Goal: Task Accomplishment & Management: Manage account settings

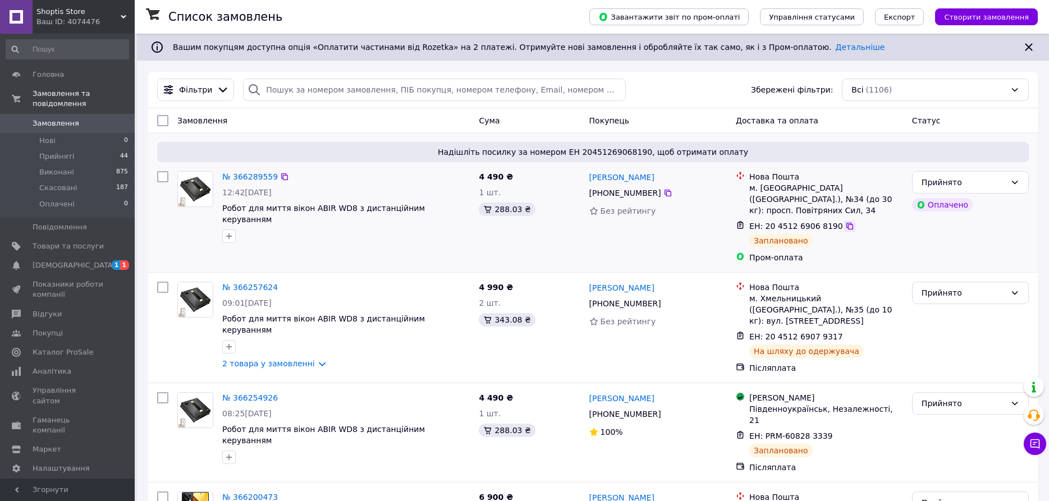
click at [846, 222] on icon at bounding box center [850, 226] width 9 height 9
click at [273, 93] on input "search" at bounding box center [434, 90] width 382 height 22
paste input "Xiaomi Redmi Note 7 Pro"
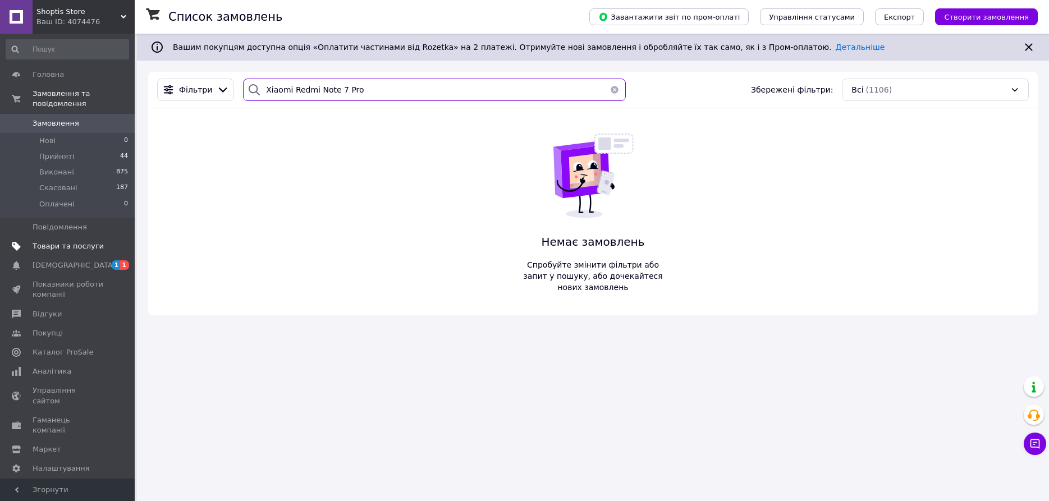
type input "Xiaomi Redmi Note 7 Pro"
click at [56, 241] on span "Товари та послуги" at bounding box center [68, 246] width 71 height 10
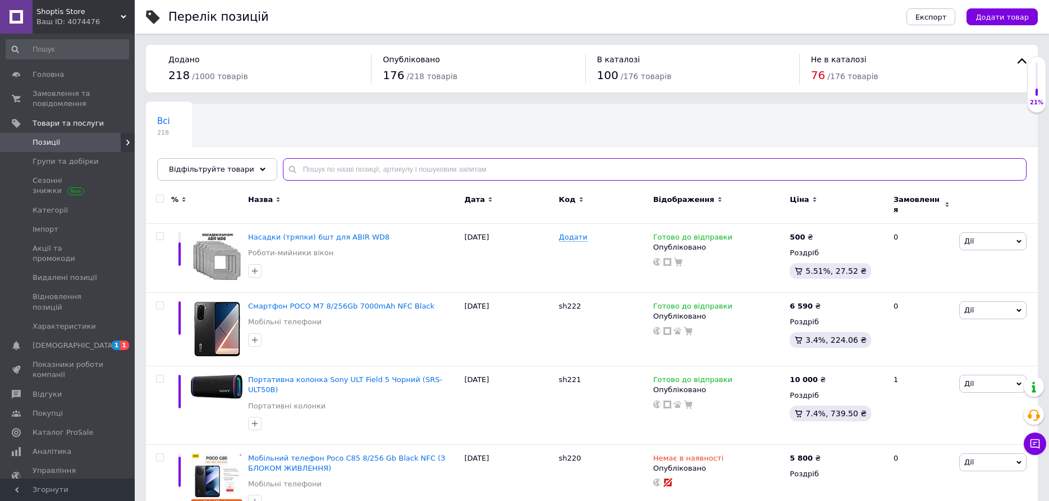
click at [375, 170] on input "text" at bounding box center [655, 169] width 744 height 22
paste input "Xiaomi Redmi Note 7 Pro"
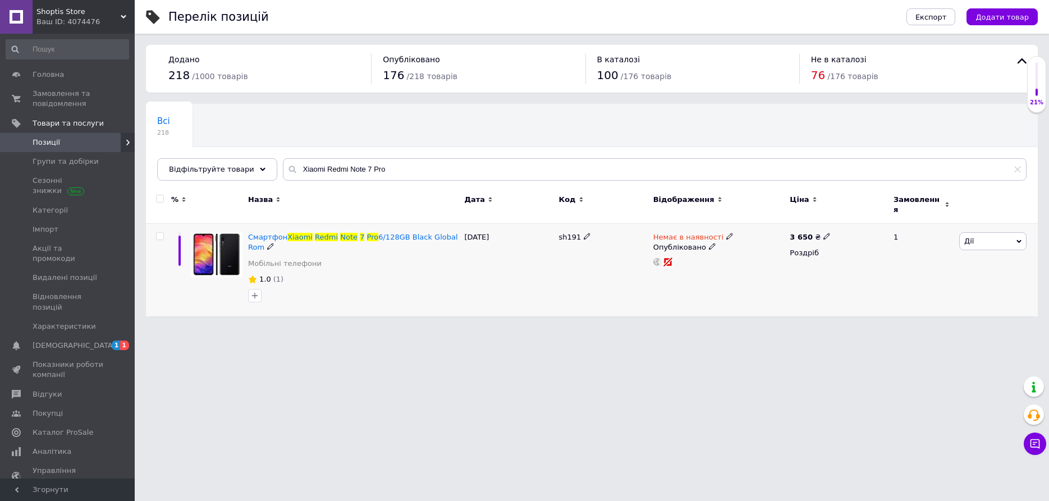
click at [726, 234] on use at bounding box center [729, 237] width 6 height 6
click at [747, 273] on li "Готово до відправки" at bounding box center [788, 277] width 107 height 16
click at [529, 328] on html "Shoptis Store Ваш ID: 4074476 Сайт Shoptis Store Кабінет покупця Перевірити ста…" at bounding box center [524, 164] width 1049 height 328
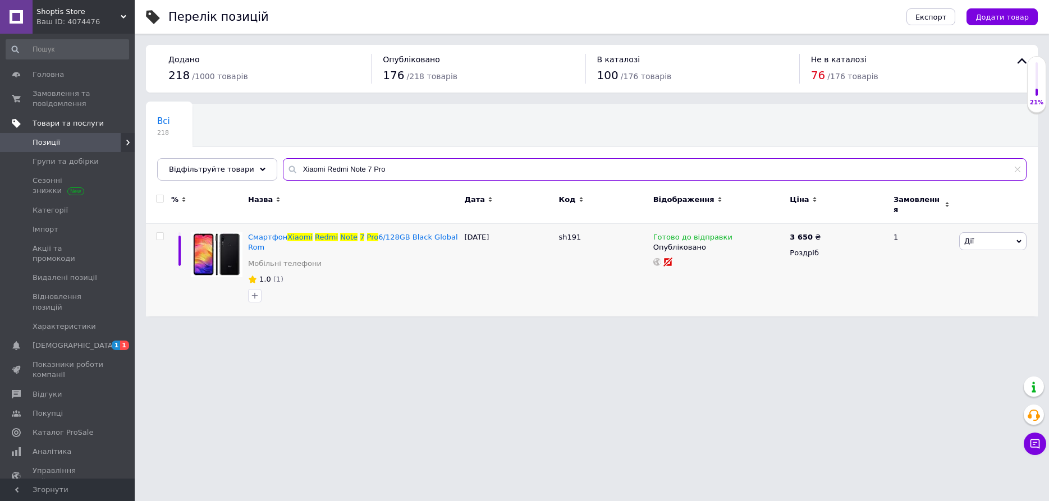
drag, startPoint x: 385, startPoint y: 172, endPoint x: 85, endPoint y: 127, distance: 303.2
click at [283, 158] on input "Xiaomi Redmi Note 7 Pro" at bounding box center [655, 169] width 744 height 22
paste input "Mi TV Box S 3rd Gen"
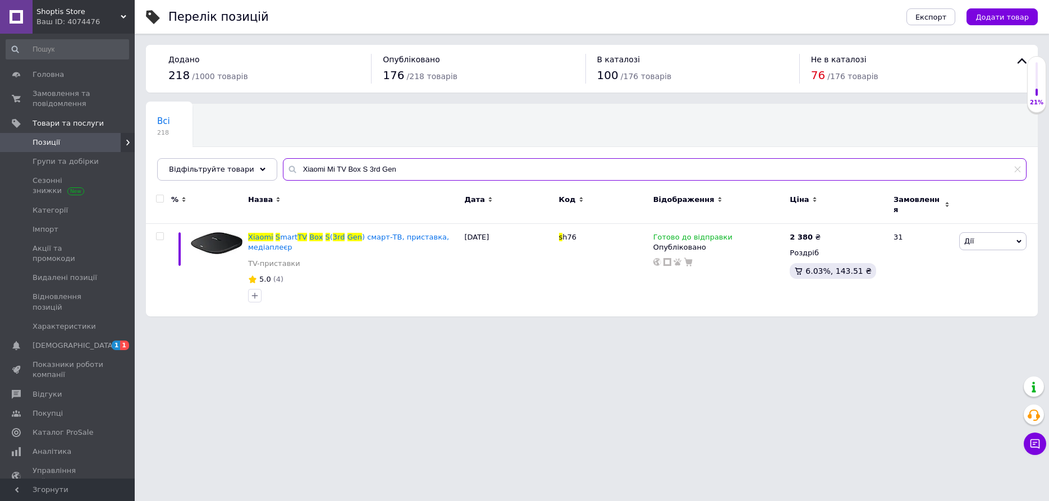
drag, startPoint x: 372, startPoint y: 174, endPoint x: 52, endPoint y: 175, distance: 320.0
click at [283, 175] on input "Xiaomi Mi TV Box S 3rd Gen" at bounding box center [655, 169] width 744 height 22
paste input "Blackview W80"
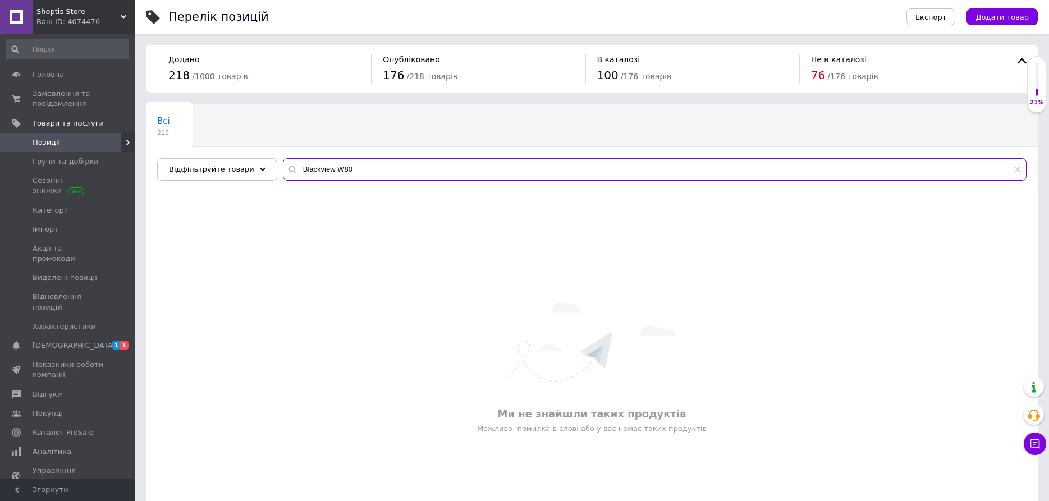
drag, startPoint x: 375, startPoint y: 167, endPoint x: -1, endPoint y: 100, distance: 381.5
click at [283, 158] on input "Blackview W80" at bounding box center [655, 169] width 744 height 22
paste input "CHOVERY"
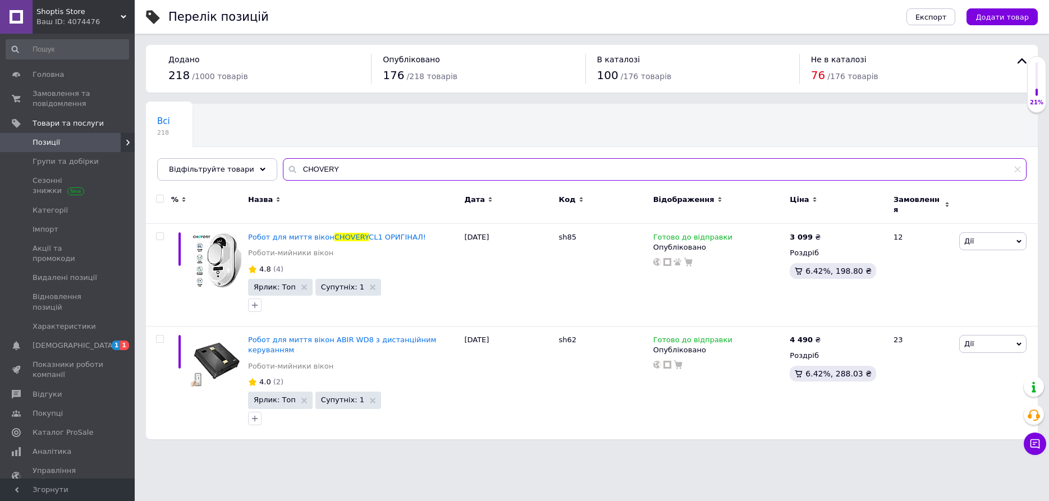
type input "CHOVERY"
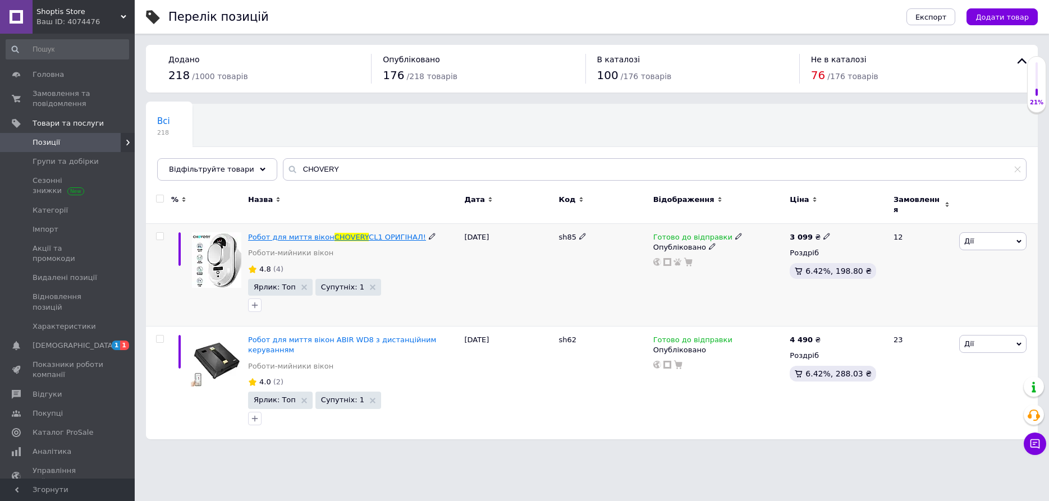
click at [390, 233] on span "CL1 ОРИГІНАЛ!" at bounding box center [397, 237] width 57 height 8
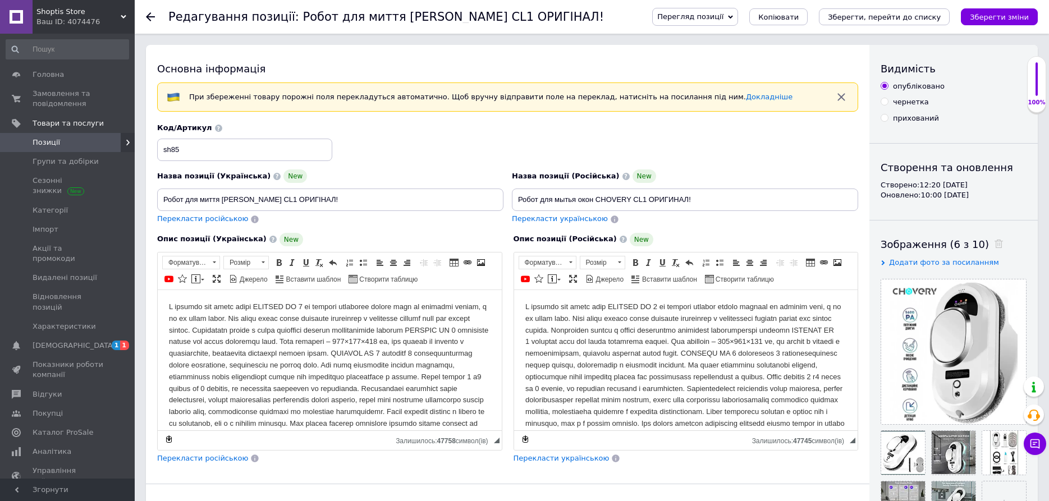
click at [724, 20] on span "Перегляд позиції" at bounding box center [690, 16] width 66 height 8
click at [757, 54] on li "Зберегти та переглянути на маркетплейсі" at bounding box center [741, 54] width 176 height 16
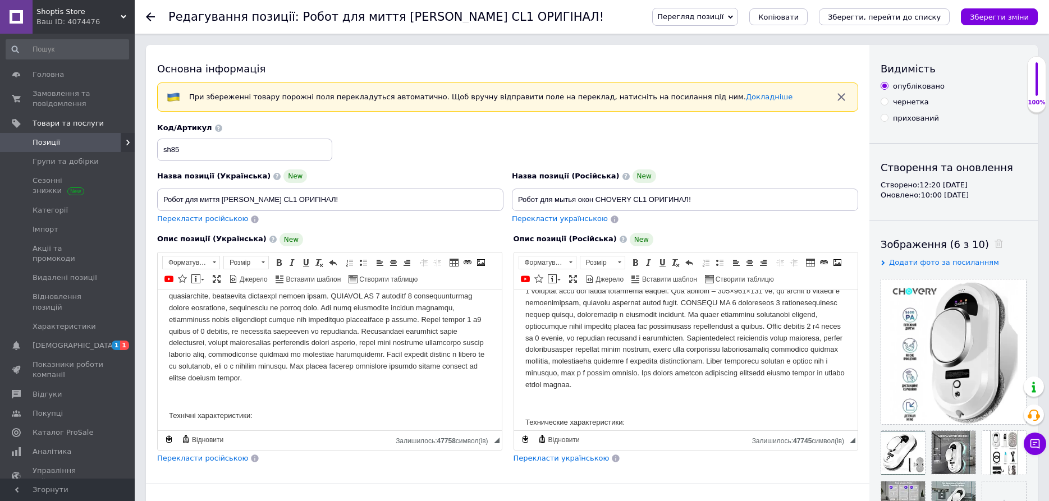
scroll to position [115, 0]
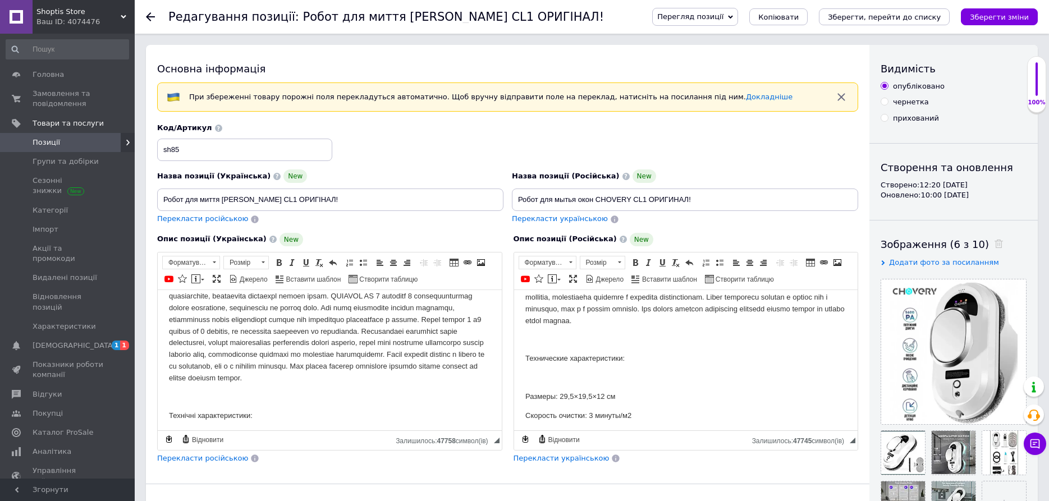
click at [150, 17] on use at bounding box center [150, 16] width 9 height 9
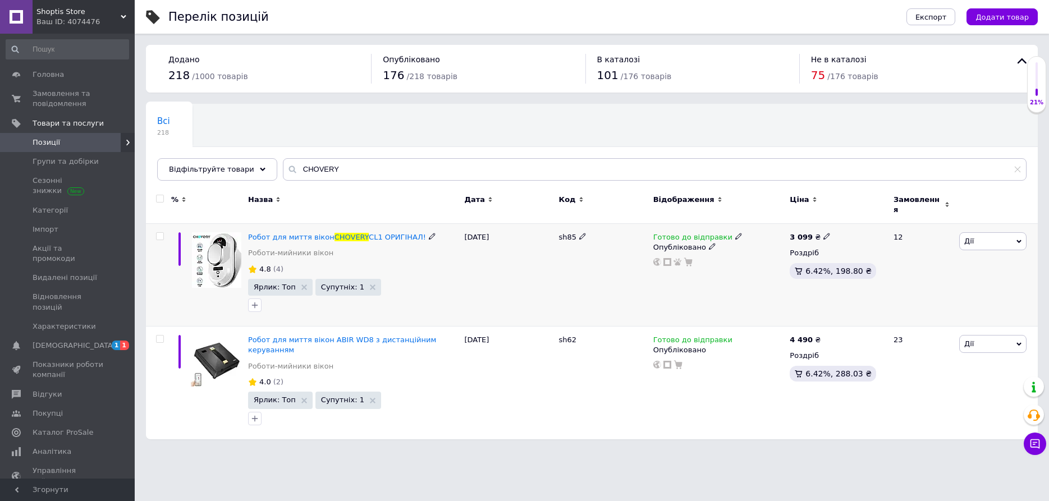
click at [824, 233] on icon at bounding box center [827, 236] width 7 height 7
drag, startPoint x: 847, startPoint y: 216, endPoint x: 915, endPoint y: 216, distance: 67.9
click at [915, 216] on input "3099" at bounding box center [877, 224] width 85 height 22
type input "3"
type input "2990"
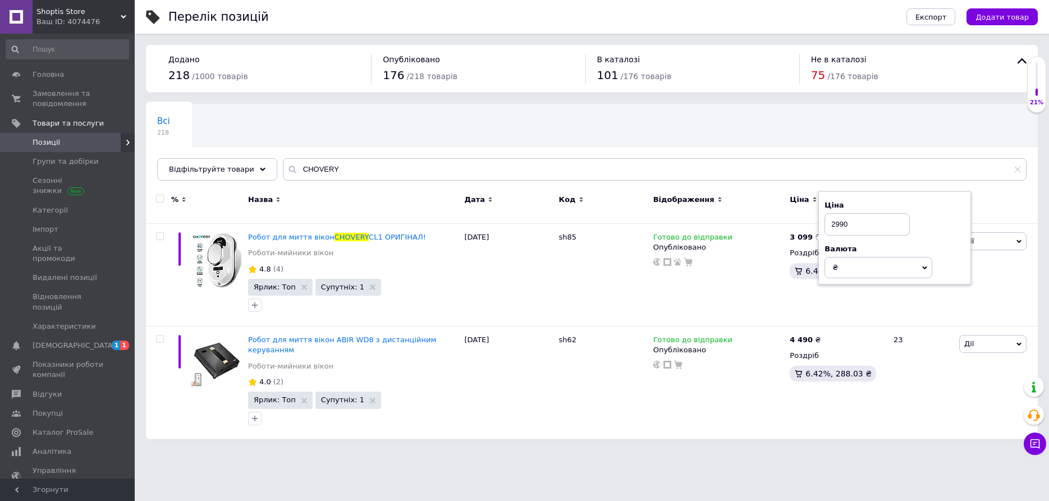
click at [935, 145] on div "Всі 218 Ok Відфільтровано... Зберегти" at bounding box center [592, 148] width 892 height 93
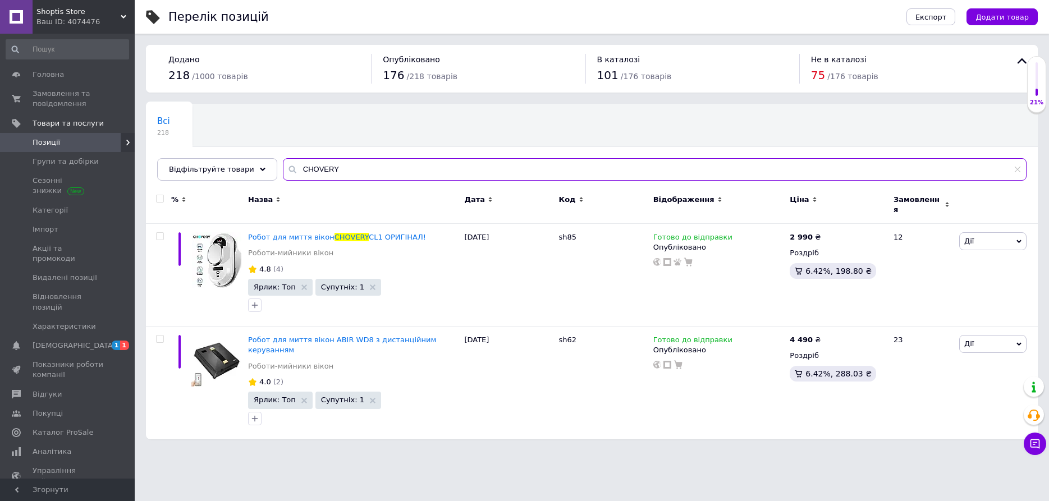
drag, startPoint x: 345, startPoint y: 167, endPoint x: 149, endPoint y: 115, distance: 202.8
click at [283, 158] on input "CHOVERY" at bounding box center [655, 169] width 744 height 22
click at [328, 164] on input "CHOVERY" at bounding box center [655, 169] width 744 height 22
drag, startPoint x: 429, startPoint y: 159, endPoint x: 394, endPoint y: 162, distance: 34.9
click at [396, 163] on input "CHOVERY" at bounding box center [655, 169] width 744 height 22
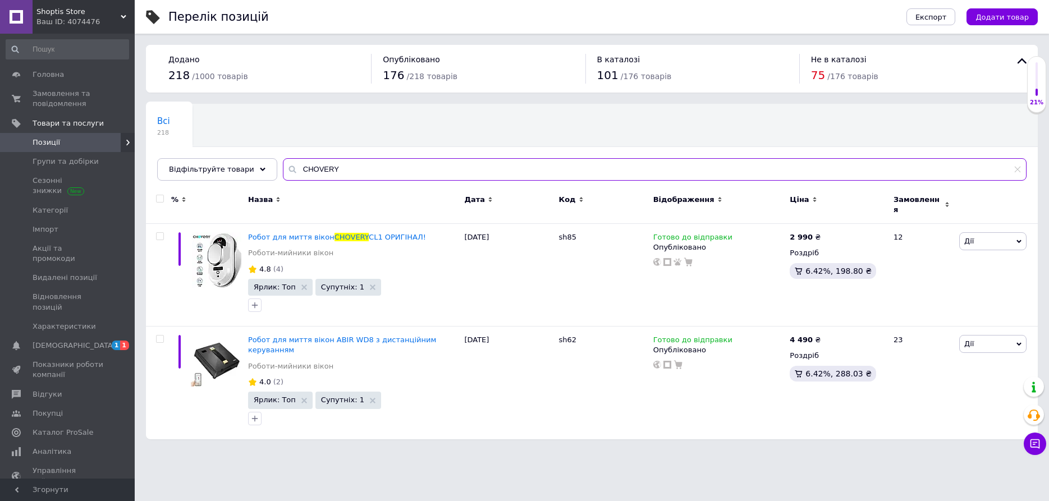
drag, startPoint x: 363, startPoint y: 167, endPoint x: 151, endPoint y: 136, distance: 213.9
click at [283, 158] on input "CHOVERY" at bounding box center [655, 169] width 744 height 22
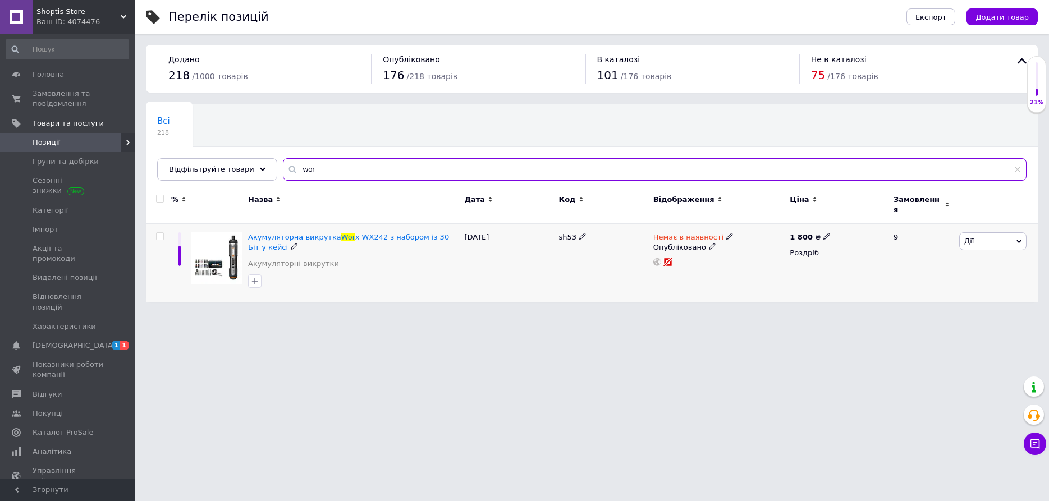
type input "wor"
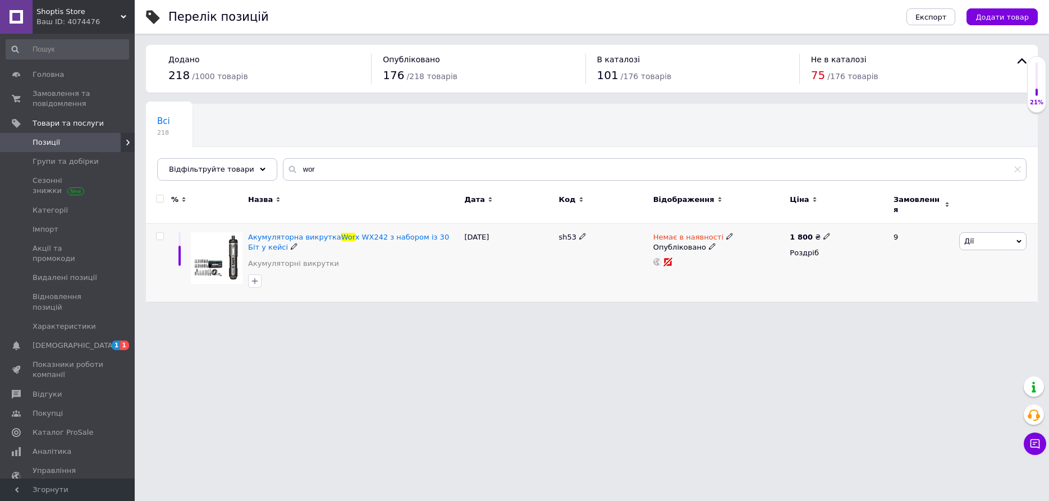
click at [726, 233] on icon at bounding box center [729, 236] width 7 height 7
click at [759, 269] on li "Готово до відправки" at bounding box center [788, 277] width 107 height 16
click at [614, 313] on html "Shoptis Store Ваш ID: 4074476 Сайт Shoptis Store Кабінет покупця Перевірити ста…" at bounding box center [524, 156] width 1049 height 313
drag, startPoint x: 362, startPoint y: 241, endPoint x: 332, endPoint y: 231, distance: 31.4
click at [332, 232] on div "Акумуляторна викрутка Wor x WX242 з набором із 30 Біт у кейсі" at bounding box center [353, 242] width 211 height 20
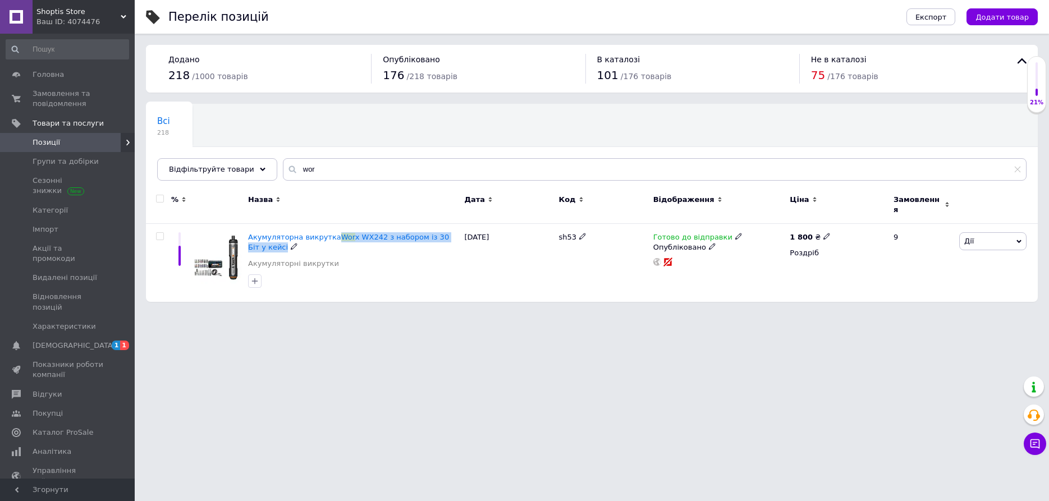
copy span "Wor x WX242 з набором із 30 Біт у кейсі"
click at [288, 233] on span "Акумуляторна викрутка" at bounding box center [294, 237] width 93 height 8
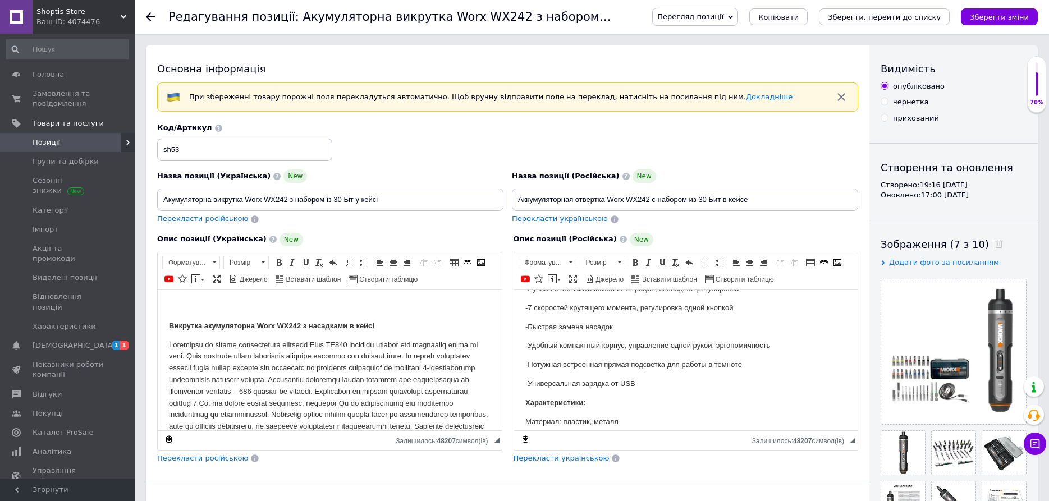
scroll to position [229, 0]
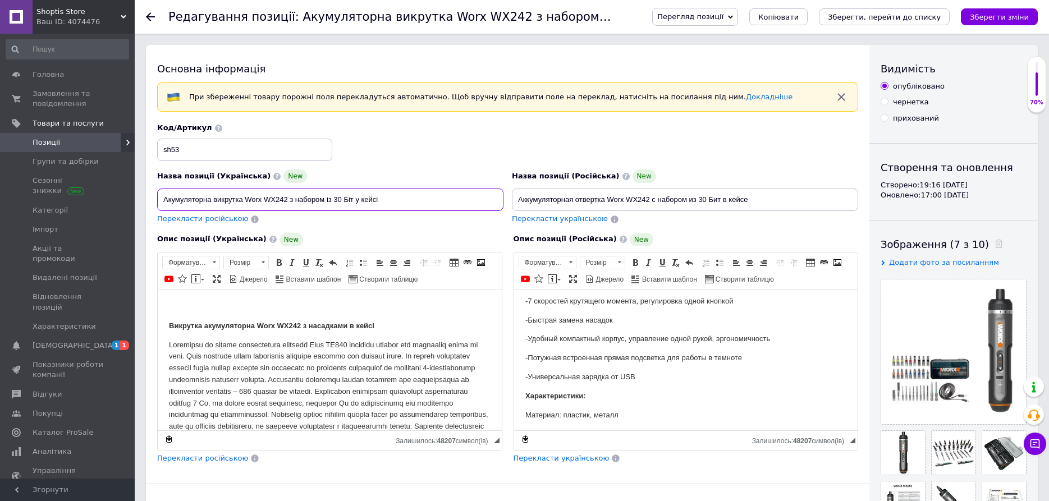
drag, startPoint x: 287, startPoint y: 199, endPoint x: -29, endPoint y: 192, distance: 316.2
click at [157, 192] on input "Акумуляторна викрутка Worx WX242 з набором із 30 Біт у кейсі" at bounding box center [330, 200] width 346 height 22
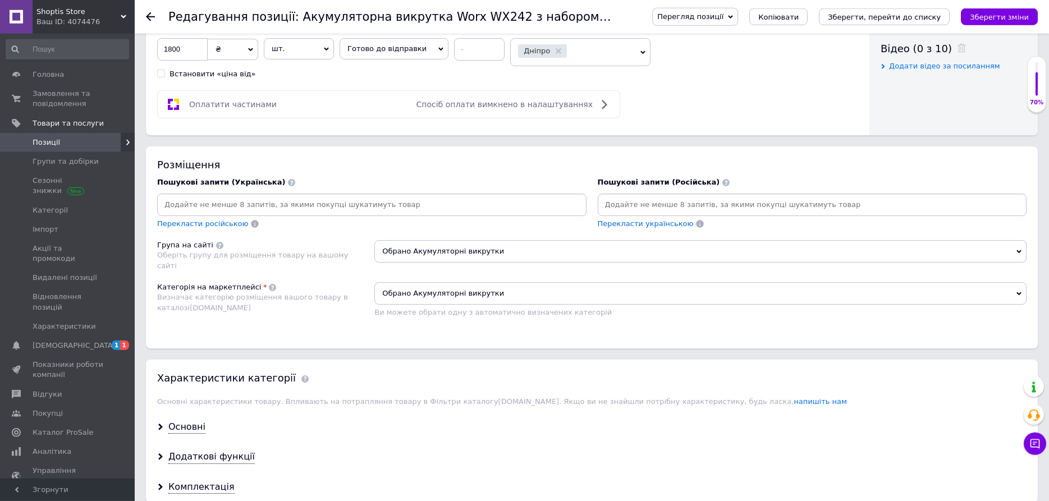
scroll to position [573, 0]
click at [263, 205] on input at bounding box center [371, 204] width 425 height 17
paste input "Акумуляторна викрутка Worx WX242"
type input "Акумуляторна викрутка Worx WX242"
paste input "Акумуляторна викрутка Worx WX242"
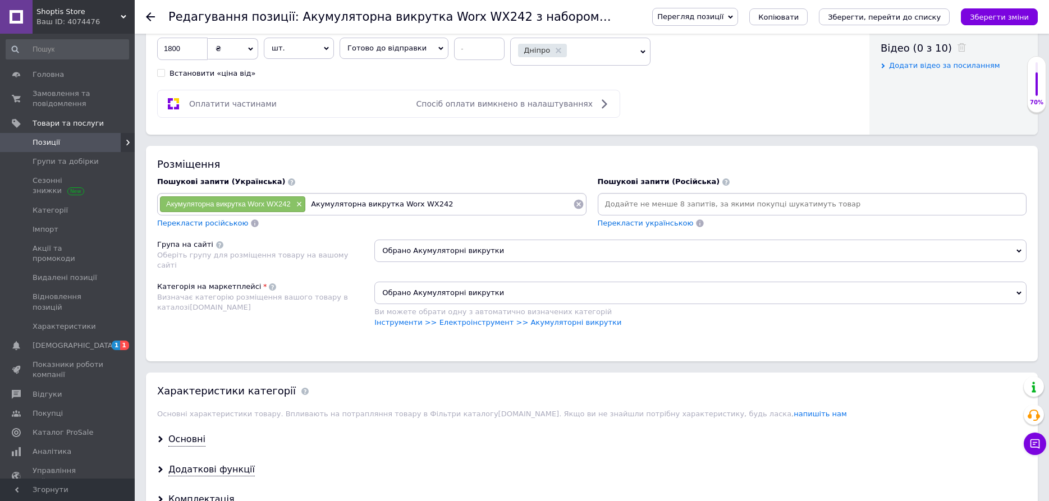
click at [342, 210] on input "Акумуляторна викрутка Worx WX242" at bounding box center [439, 204] width 267 height 17
click at [413, 214] on div "Акумуляторна викрутка Worx WX242 × викрутка Worx WX242" at bounding box center [371, 204] width 429 height 22
click at [404, 208] on input "викрутка Worx WX242" at bounding box center [439, 204] width 267 height 17
type input "викрутка Worx WX242"
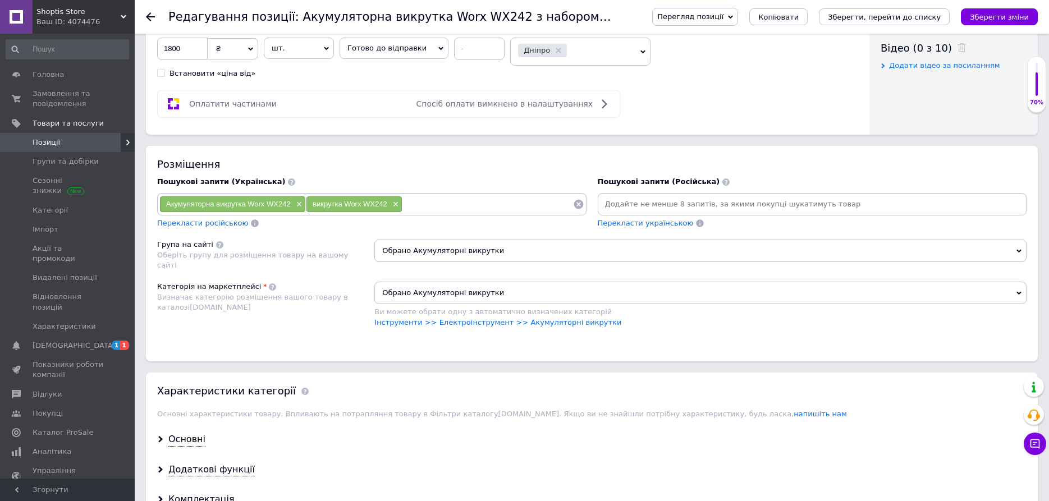
paste input "Акумуляторна викрутка Worx WX242"
click at [446, 203] on input "Акумуляторна викрутка Worx WX242" at bounding box center [488, 204] width 170 height 17
drag, startPoint x: 456, startPoint y: 203, endPoint x: 569, endPoint y: 216, distance: 113.5
click at [569, 213] on input "викрутка Worx WX242" at bounding box center [488, 204] width 170 height 17
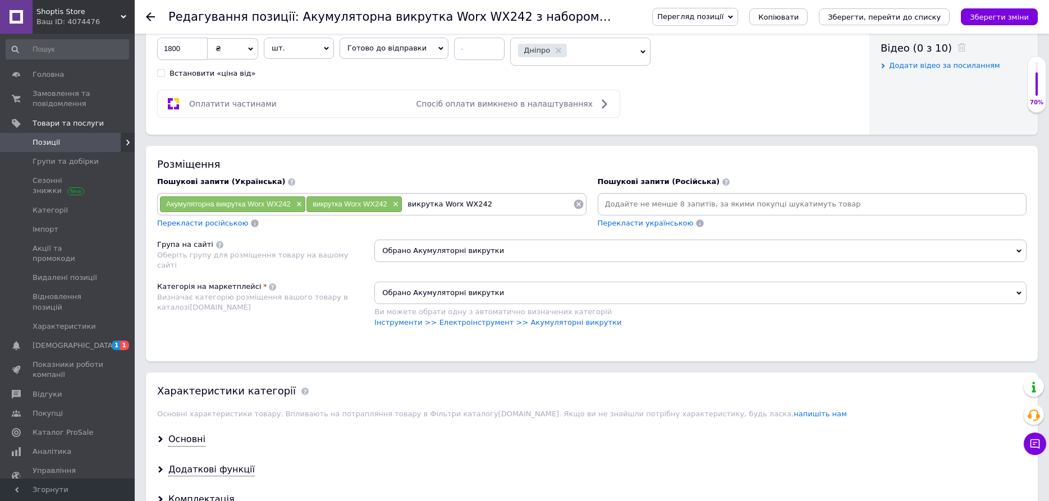
type input "викрутка Worx"
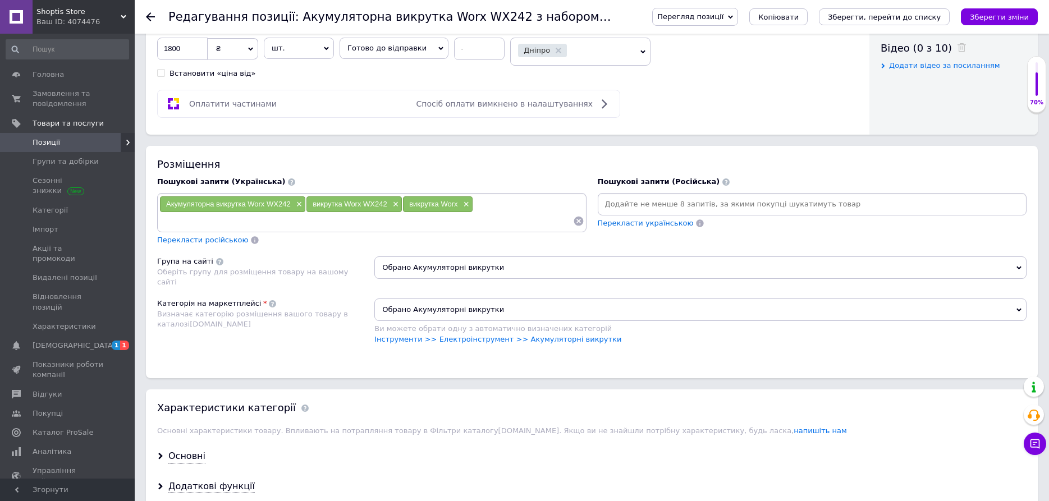
paste input "Акумуляторна викрутка Worx WX242"
drag, startPoint x: 213, startPoint y: 222, endPoint x: 306, endPoint y: 220, distance: 92.7
click at [306, 220] on input "Акумуляторна викрутка Worx WX242" at bounding box center [366, 221] width 414 height 17
click at [301, 216] on input "Акумуляторна викрутка Worx WX242" at bounding box center [366, 221] width 414 height 17
drag, startPoint x: 93, startPoint y: 200, endPoint x: 65, endPoint y: 189, distance: 30.2
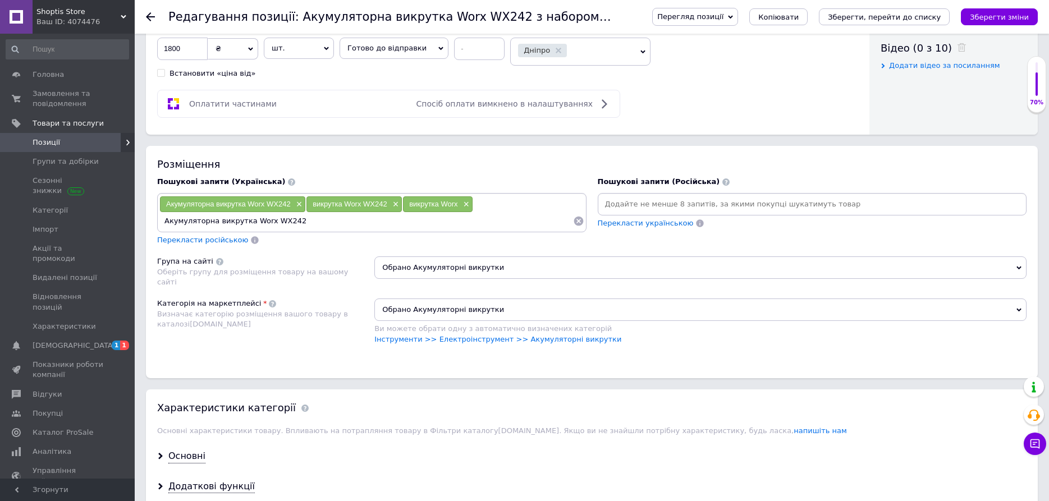
click at [159, 213] on input "Акумуляторна викрутка Worx WX242" at bounding box center [366, 221] width 414 height 17
paste input
click at [225, 221] on input "викрутка Worx WX242" at bounding box center [366, 221] width 414 height 17
type input "викрутка Worx WX 242"
click at [274, 218] on input "викрутка Worx WX 242" at bounding box center [366, 221] width 414 height 17
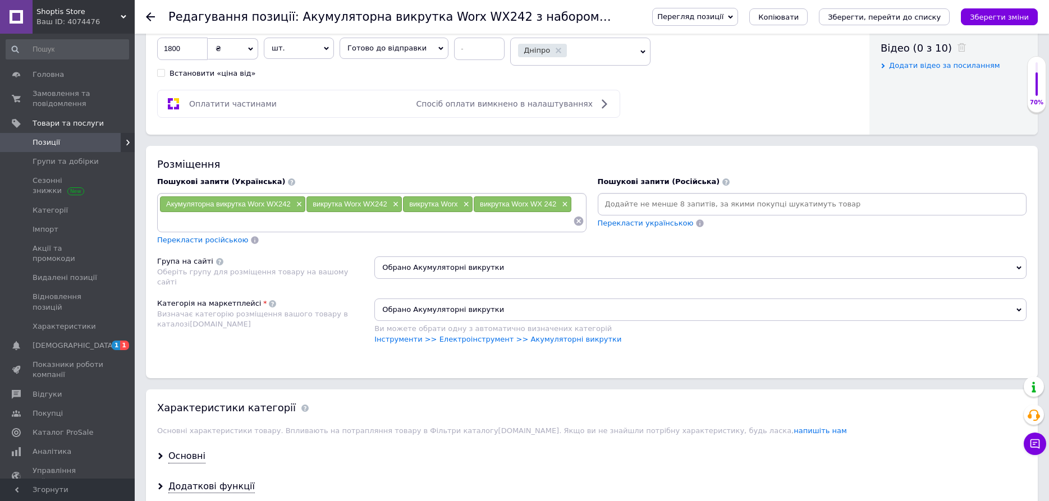
paste input "викрутка Worx WX242"
click at [226, 218] on input "викрутка Worx WX242" at bounding box center [366, 221] width 414 height 17
type input "викрутка Worx WX-242"
click at [244, 221] on input "викрутка Worx WX-242" at bounding box center [366, 221] width 414 height 17
paste input "викрутка Worx WX242"
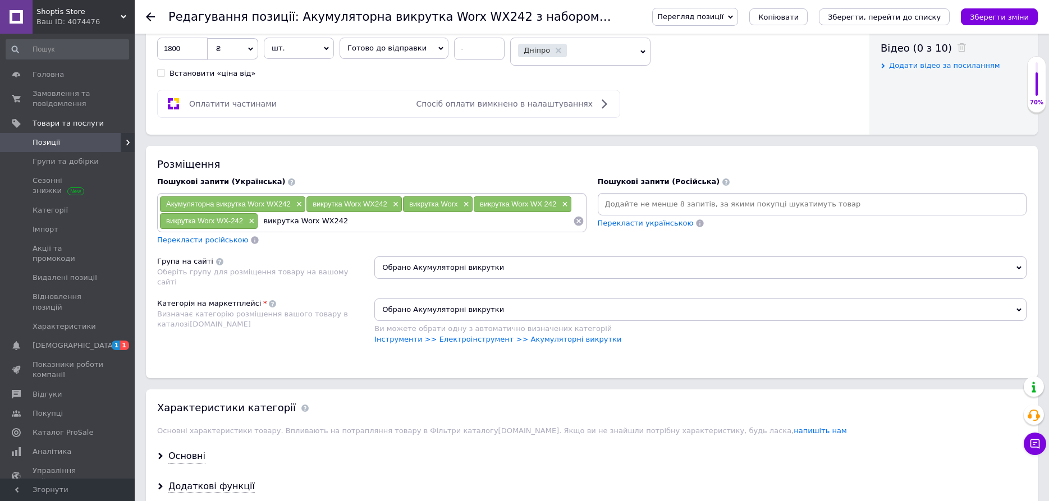
click at [276, 225] on input "викрутка Worx WX242" at bounding box center [415, 221] width 314 height 17
type input "Worx WX242"
drag, startPoint x: 290, startPoint y: 218, endPoint x: 267, endPoint y: 217, distance: 23.6
click at [267, 217] on input "Worx WX242" at bounding box center [415, 221] width 314 height 17
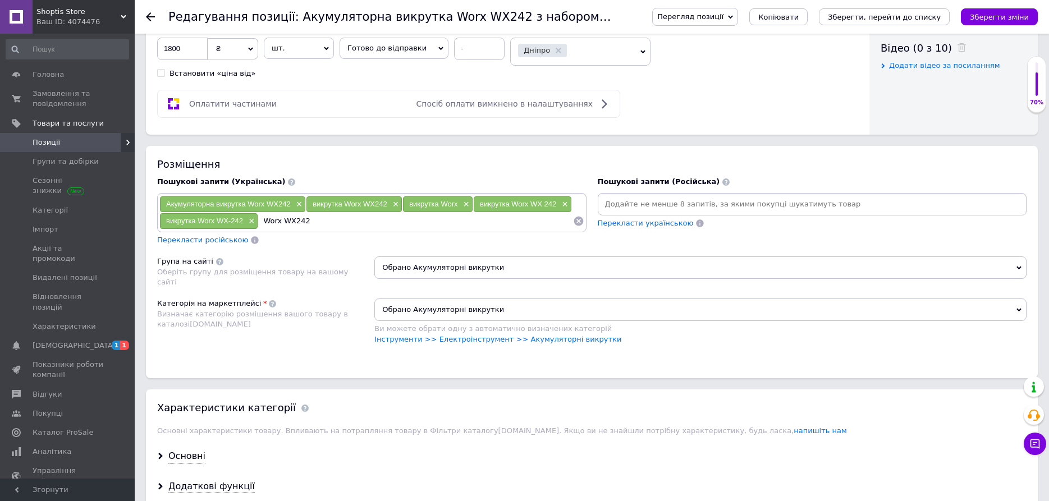
click at [312, 224] on input "Worx WX242" at bounding box center [415, 221] width 314 height 17
paste input "Worx WX242"
click at [358, 219] on input "Worx WX242" at bounding box center [447, 221] width 249 height 17
type input "Worx WX 242"
click at [380, 219] on input "Worx WX 242" at bounding box center [447, 221] width 249 height 17
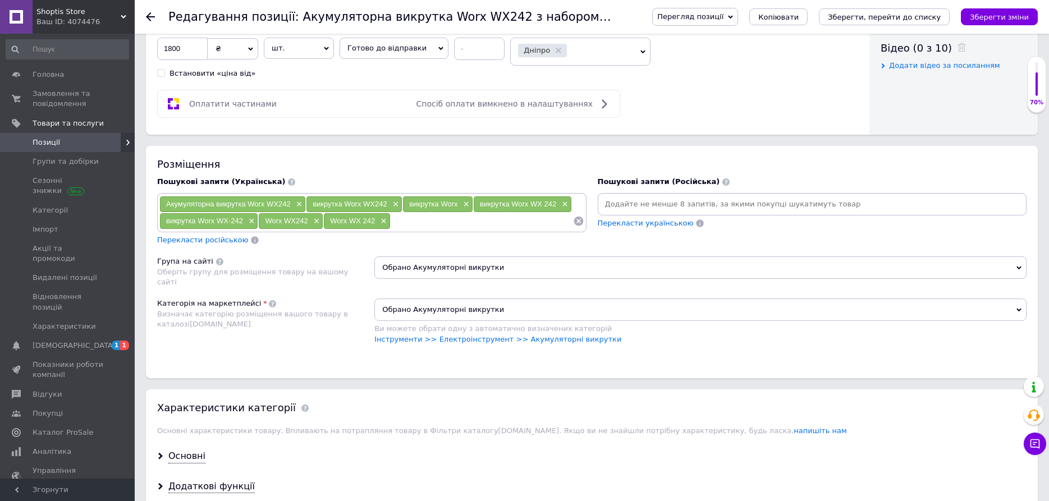
paste input "Worx WX242"
click at [409, 218] on input "Worx WX242" at bounding box center [482, 221] width 182 height 17
type input "WX242"
click at [426, 218] on input "WX242" at bounding box center [482, 221] width 182 height 17
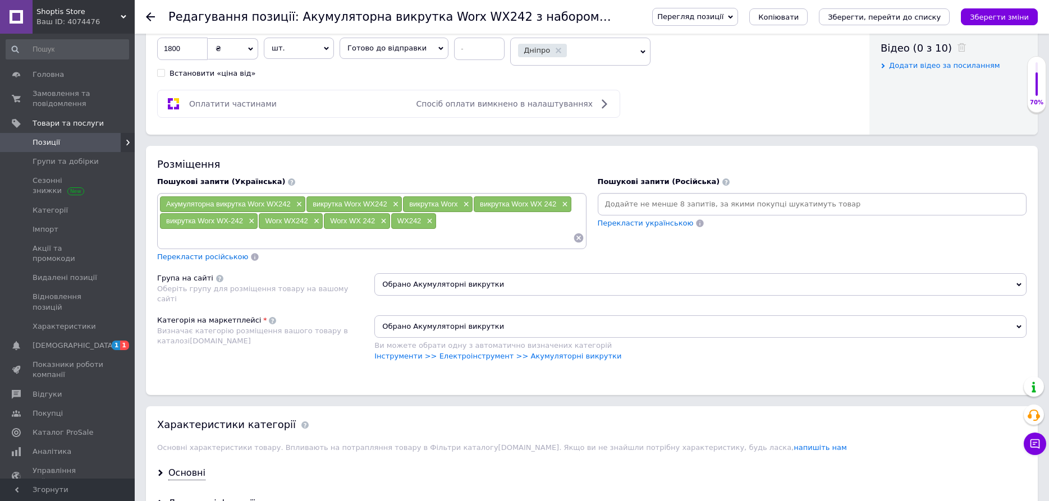
paste input "Worx WX242"
click at [176, 234] on input "Worx WX242" at bounding box center [366, 238] width 414 height 17
click at [176, 239] on input "WX242" at bounding box center [366, 238] width 414 height 17
type input "WX 242"
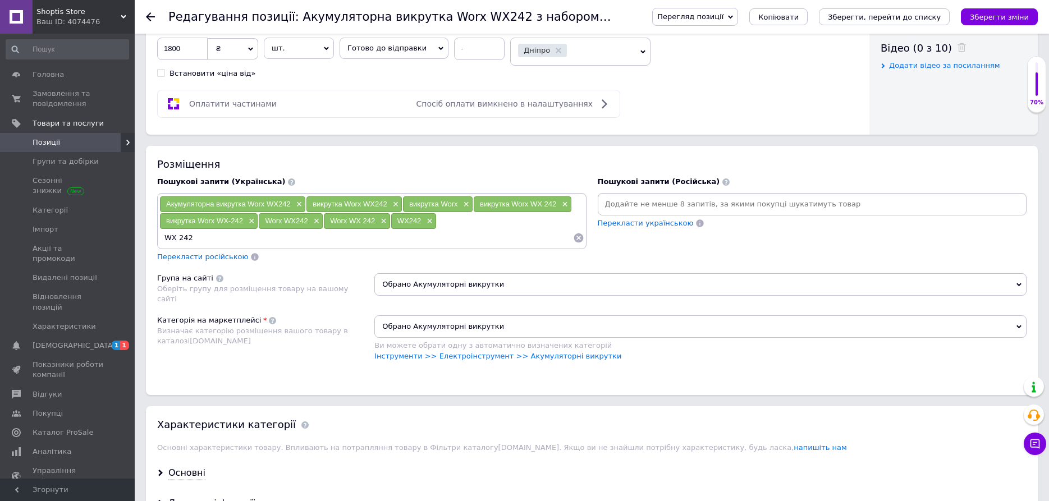
click at [198, 235] on input "WX 242" at bounding box center [366, 238] width 414 height 17
drag, startPoint x: 362, startPoint y: 19, endPoint x: 440, endPoint y: 12, distance: 77.7
click at [440, 12] on h1 "Редагування позиції: Акумуляторна викрутка Worx WX242 з набором із 30 Біт у кей…" at bounding box center [433, 16] width 531 height 13
copy h1 "викрутка Worx"
click at [292, 234] on input at bounding box center [366, 238] width 414 height 17
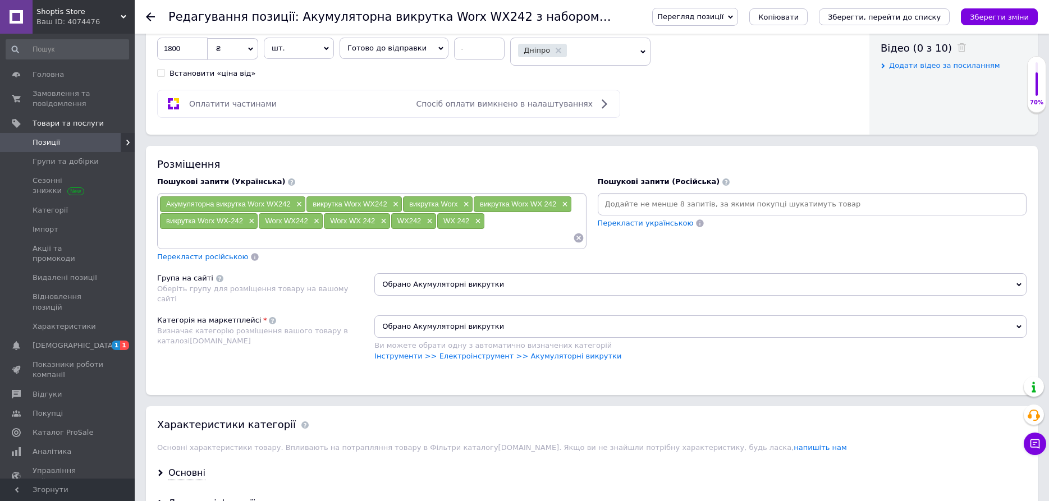
paste input "викрутка Worx"
type input "викрутка Worx із бітами у [GEOGRAPHIC_DATA]"
click at [203, 261] on span "Перекласти російською" at bounding box center [202, 257] width 91 height 8
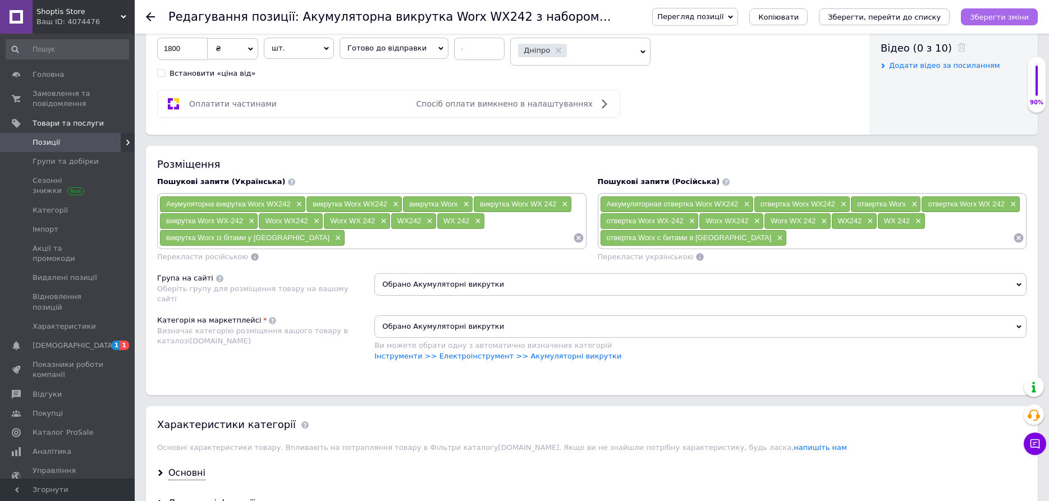
click at [1028, 19] on icon "Зберегти зміни" at bounding box center [999, 17] width 59 height 8
drag, startPoint x: 485, startPoint y: 17, endPoint x: 417, endPoint y: 22, distance: 68.1
click at [417, 22] on h1 "Редагування позиції: Акумуляторна викрутка Worx WX242 з набором із 30 Біт у кей…" at bounding box center [433, 16] width 531 height 13
copy h1 "Worx WX242"
click at [994, 16] on icon "Зберегти зміни" at bounding box center [999, 17] width 59 height 8
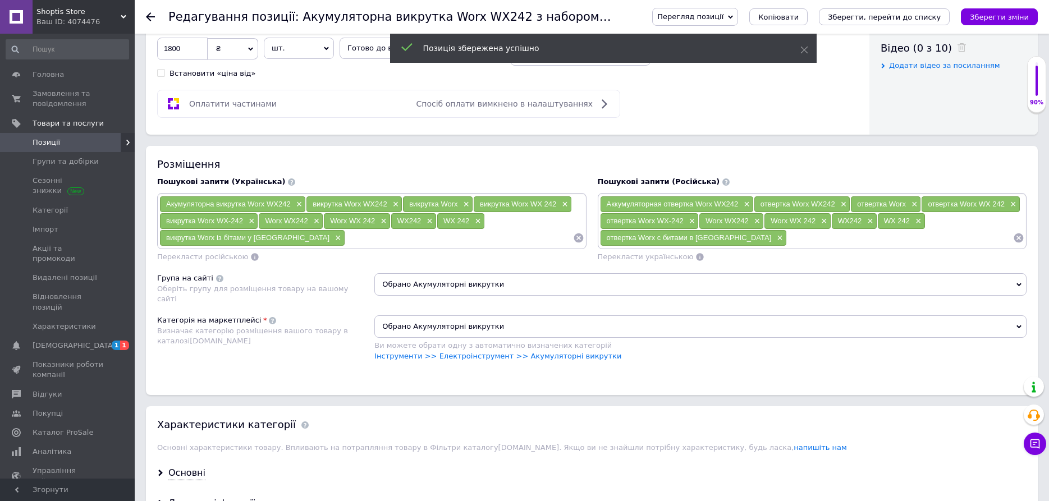
click at [148, 14] on icon at bounding box center [150, 16] width 9 height 9
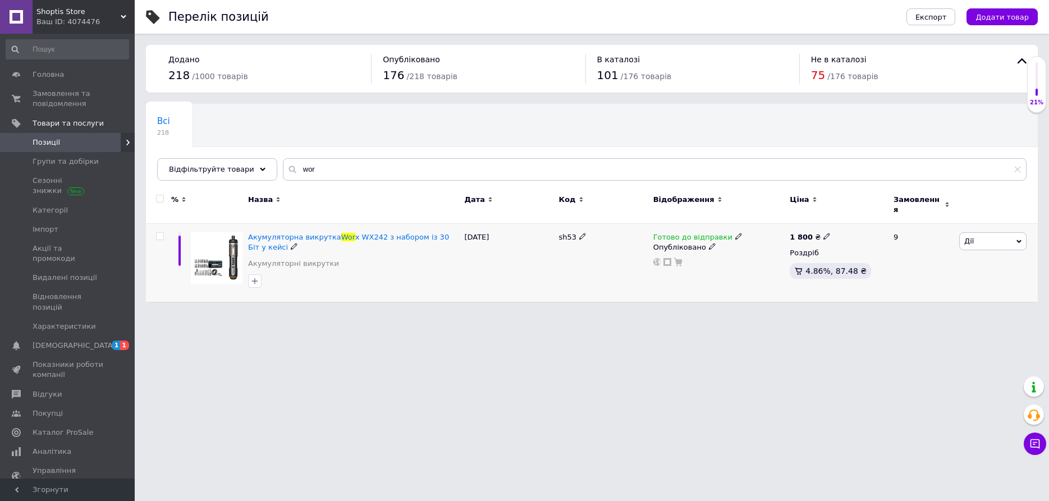
click at [824, 233] on icon at bounding box center [827, 236] width 7 height 7
drag, startPoint x: 845, startPoint y: 218, endPoint x: 948, endPoint y: 207, distance: 103.9
click at [920, 213] on input "1800" at bounding box center [877, 224] width 85 height 22
type input "1940"
click at [920, 313] on html "Shoptis Store Ваш ID: 4074476 Сайт Shoptis Store Кабінет покупця Перевірити ста…" at bounding box center [524, 156] width 1049 height 313
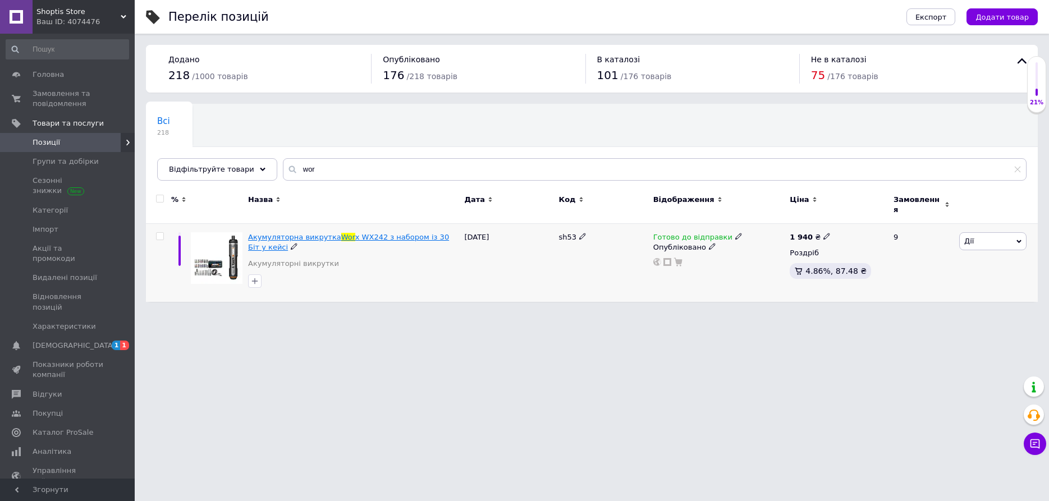
click at [354, 233] on span "x WX242 з набором із 30 Біт у кейсі" at bounding box center [348, 242] width 201 height 19
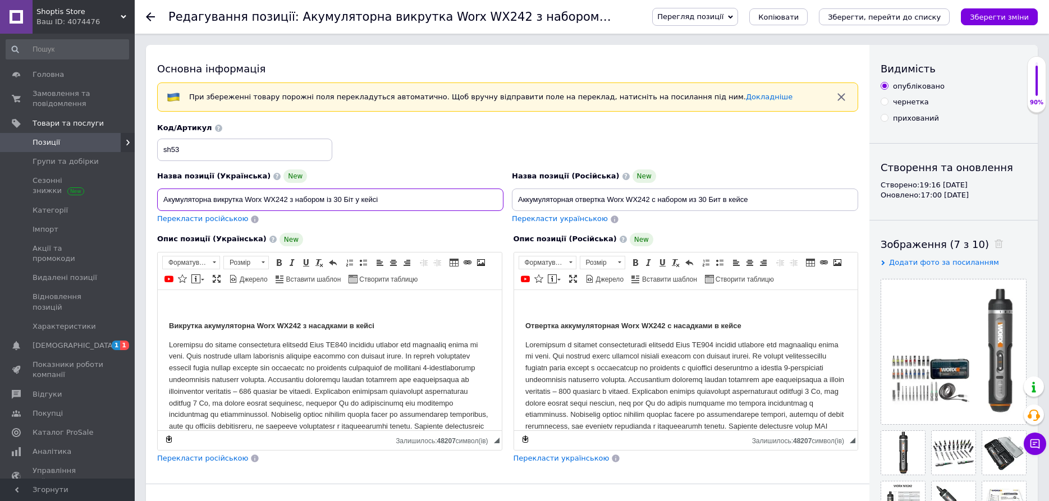
click at [404, 196] on input "Акумуляторна викрутка Worx WX242 з набором із 30 Біт у кейсі" at bounding box center [330, 200] width 346 height 22
click at [145, 13] on div "Редагування позиції: Акумуляторна викрутка Worx WX242 з набором із 30 Біт у кей…" at bounding box center [592, 17] width 915 height 34
click at [146, 13] on icon at bounding box center [150, 16] width 9 height 9
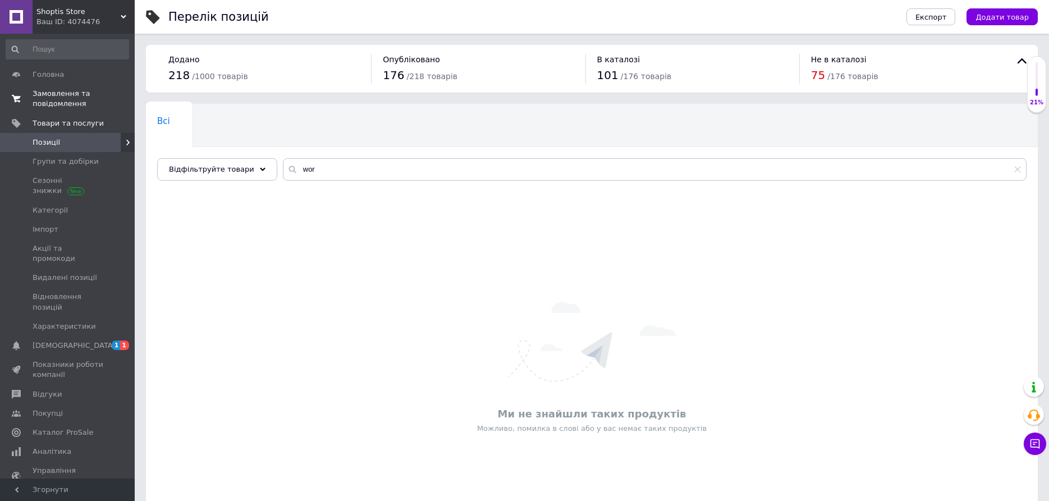
click at [61, 95] on span "Замовлення та повідомлення" at bounding box center [68, 99] width 71 height 20
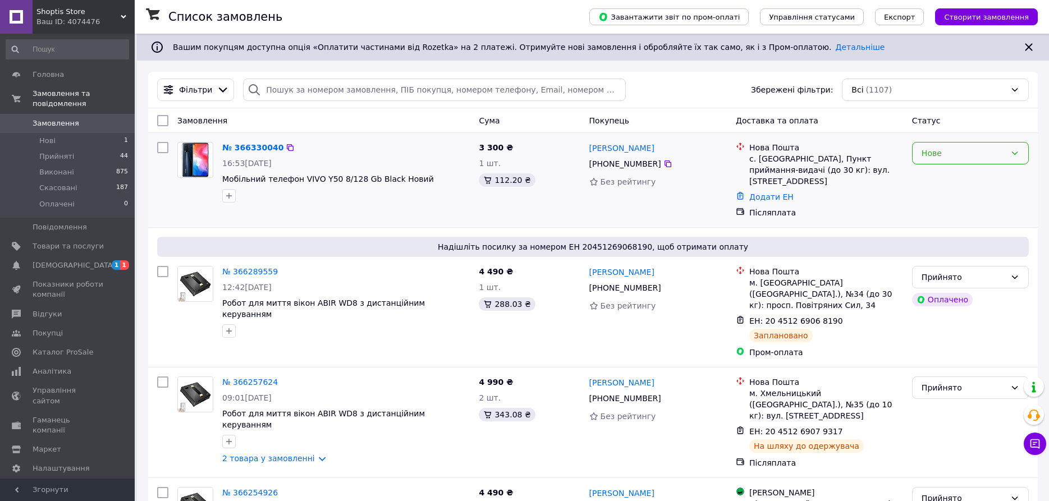
click at [949, 153] on div "Нове" at bounding box center [964, 153] width 84 height 12
click at [940, 178] on li "Прийнято" at bounding box center [971, 178] width 116 height 20
